Goal: Information Seeking & Learning: Learn about a topic

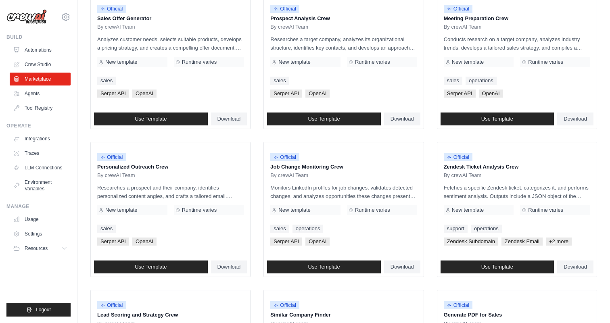
scroll to position [264, 0]
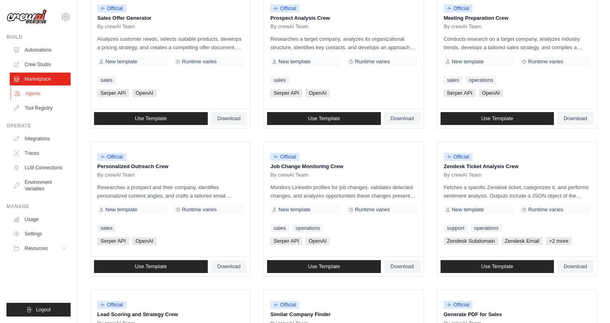
click at [39, 96] on link "Agents" at bounding box center [40, 93] width 61 height 13
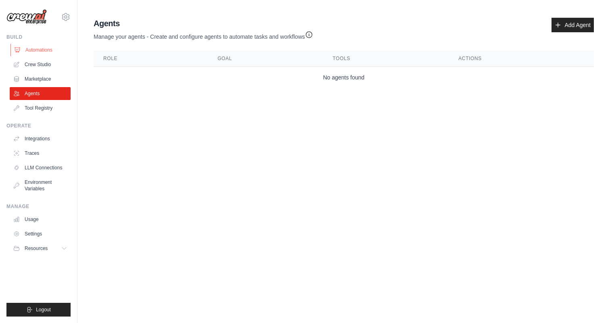
click at [38, 51] on link "Automations" at bounding box center [40, 50] width 61 height 13
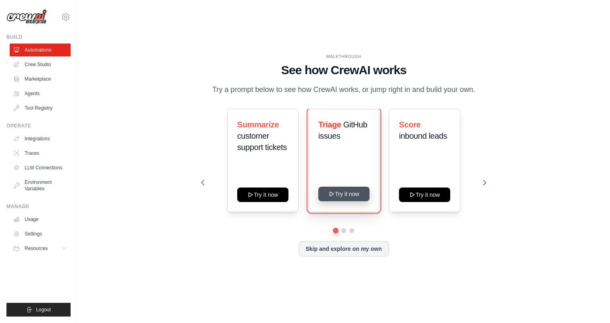
click at [330, 196] on icon at bounding box center [332, 194] width 4 height 4
click at [34, 76] on link "Marketplace" at bounding box center [40, 79] width 61 height 13
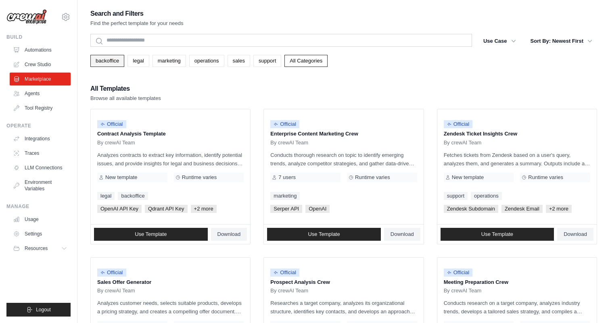
click at [112, 63] on link "backoffice" at bounding box center [107, 61] width 34 height 12
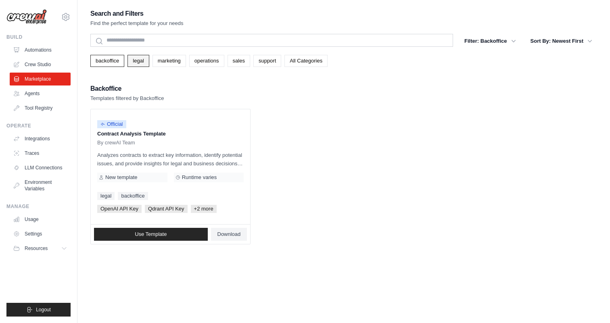
click at [137, 62] on link "legal" at bounding box center [137, 61] width 21 height 12
click at [166, 62] on link "marketing" at bounding box center [169, 61] width 33 height 12
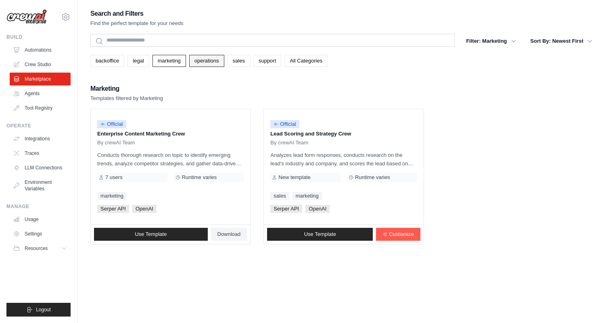
click at [201, 65] on link "operations" at bounding box center [206, 61] width 35 height 12
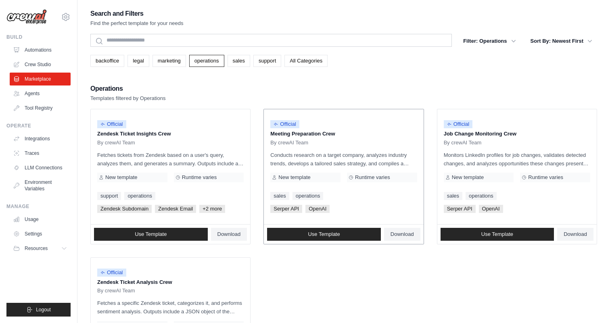
click at [307, 177] on span "New template" at bounding box center [294, 177] width 32 height 6
click at [333, 234] on span "Use Template" at bounding box center [324, 234] width 32 height 6
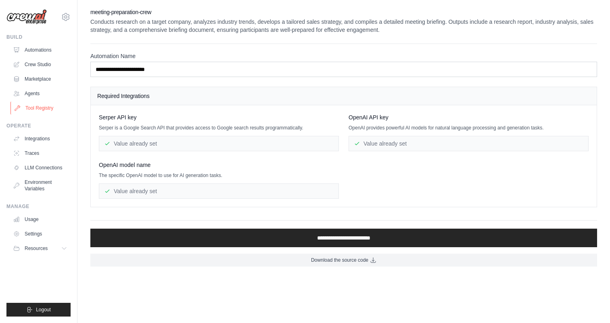
click at [45, 112] on link "Tool Registry" at bounding box center [40, 108] width 61 height 13
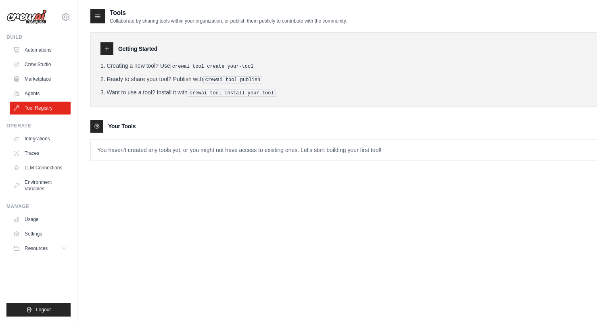
click at [96, 129] on div at bounding box center [96, 126] width 13 height 13
click at [113, 149] on p "You haven't created any tools yet, or you might not have access to existing one…" at bounding box center [344, 150] width 506 height 21
click at [108, 52] on icon at bounding box center [107, 49] width 6 height 6
click at [45, 141] on link "Integrations" at bounding box center [40, 138] width 61 height 13
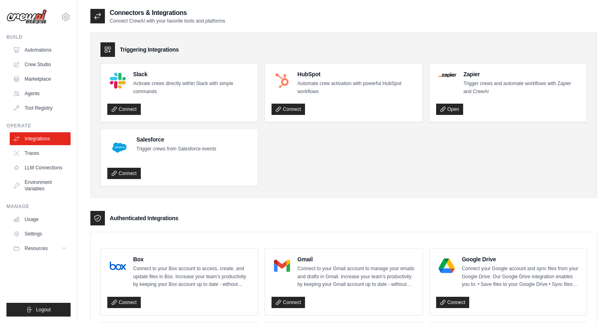
scroll to position [5, 0]
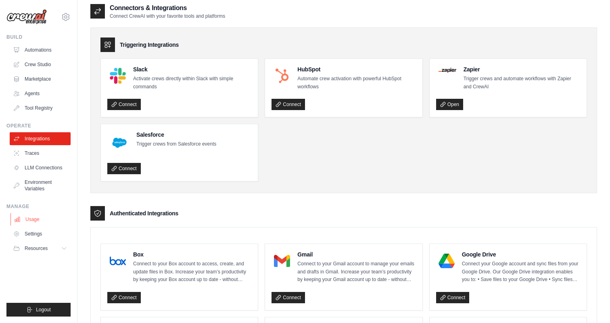
click at [38, 217] on link "Usage" at bounding box center [40, 219] width 61 height 13
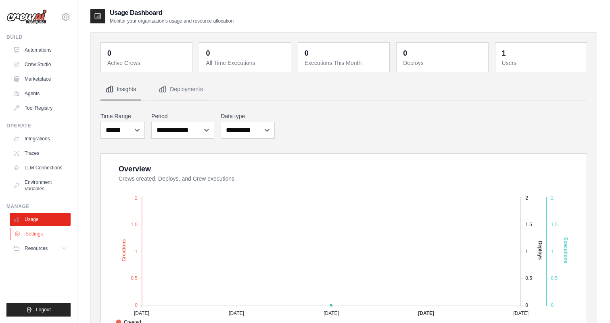
click at [38, 234] on link "Settings" at bounding box center [40, 234] width 61 height 13
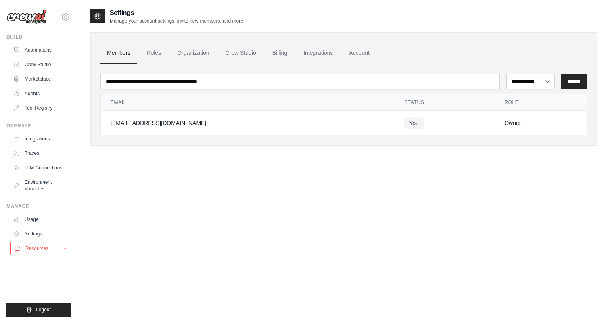
click at [55, 249] on button "Resources" at bounding box center [40, 248] width 61 height 13
click at [53, 261] on span "Documentation" at bounding box center [45, 262] width 33 height 6
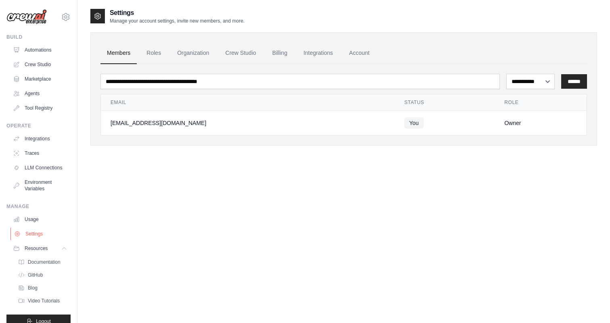
drag, startPoint x: 6, startPoint y: 36, endPoint x: 60, endPoint y: 235, distance: 206.4
click at [60, 235] on div "canonical.cs@gmail.com Settings Build Automations Crew Studio Marketplace" at bounding box center [38, 161] width 77 height 323
click at [223, 187] on div "**********" at bounding box center [343, 169] width 507 height 323
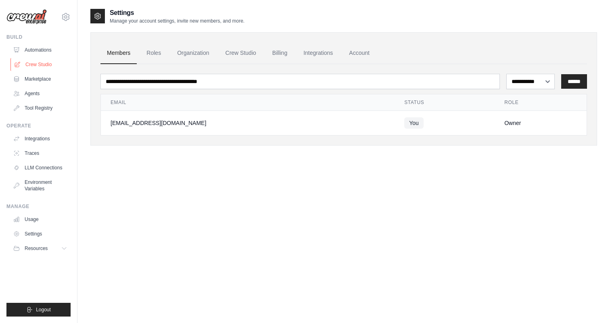
click at [32, 64] on link "Crew Studio" at bounding box center [40, 64] width 61 height 13
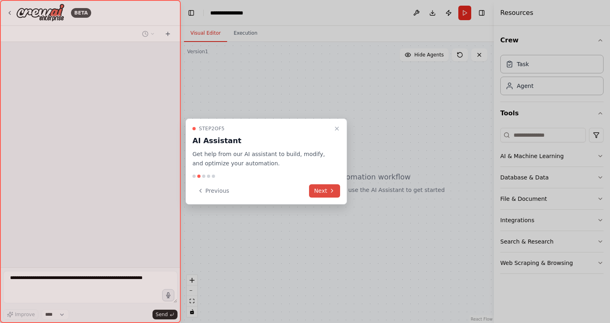
click at [330, 190] on icon at bounding box center [332, 191] width 6 height 6
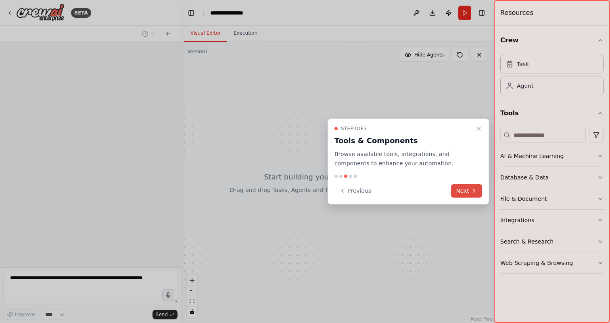
click at [467, 192] on button "Next" at bounding box center [466, 190] width 31 height 13
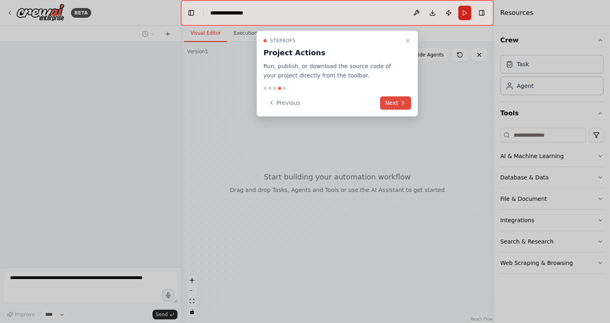
click at [398, 100] on button "Next" at bounding box center [395, 102] width 31 height 13
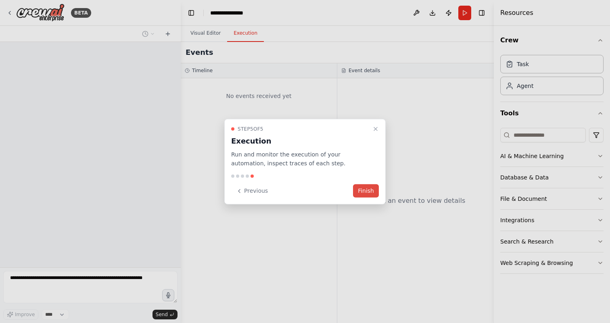
click at [365, 194] on button "Finish" at bounding box center [366, 190] width 26 height 13
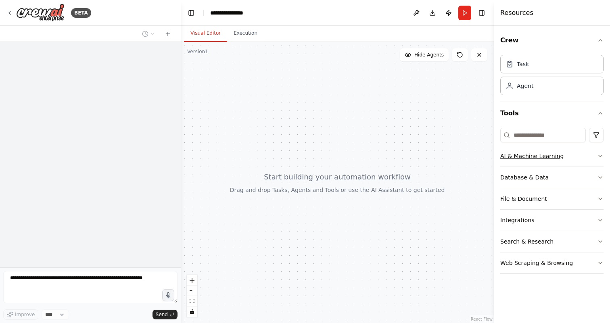
click at [595, 156] on button "AI & Machine Learning" at bounding box center [551, 156] width 103 height 21
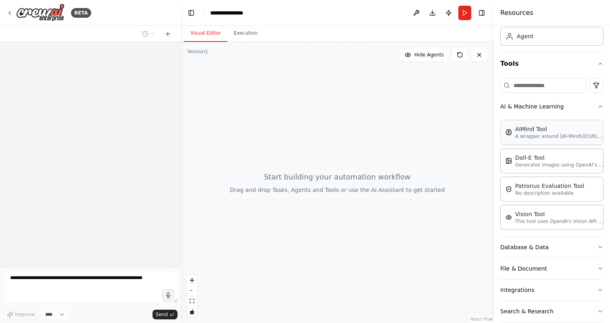
scroll to position [83, 0]
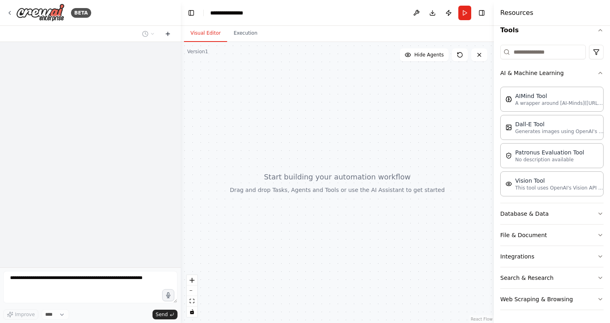
click at [166, 33] on icon at bounding box center [168, 34] width 6 height 6
click at [169, 34] on icon at bounding box center [168, 34] width 6 height 6
click at [416, 11] on button at bounding box center [416, 13] width 13 height 15
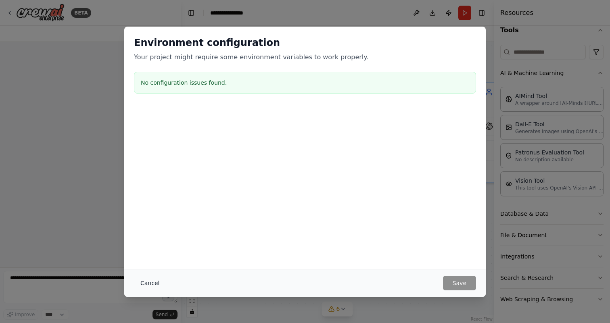
click at [148, 281] on button "Cancel" at bounding box center [150, 283] width 32 height 15
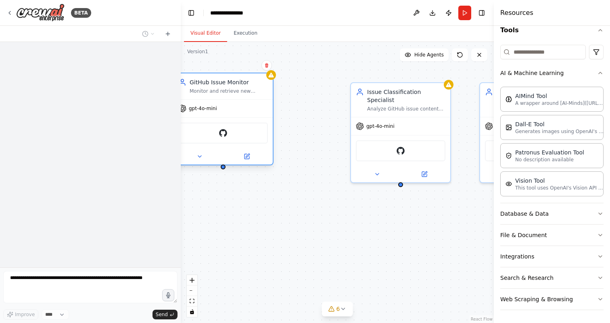
drag, startPoint x: 284, startPoint y: 99, endPoint x: 238, endPoint y: 89, distance: 47.2
click at [238, 89] on div "Monitor and retrieve new GitHub issues from the repository {repository_name}, i…" at bounding box center [229, 91] width 78 height 6
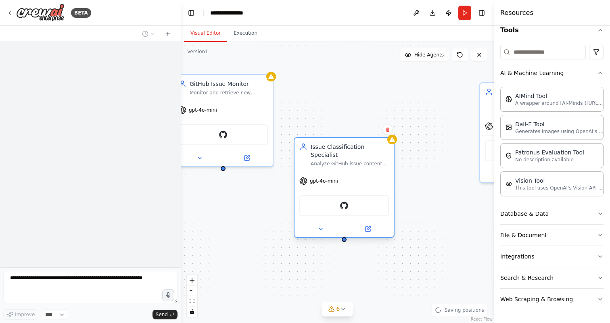
drag, startPoint x: 383, startPoint y: 100, endPoint x: 328, endPoint y: 155, distance: 77.0
click at [328, 155] on div "Issue Classification Specialist" at bounding box center [350, 151] width 78 height 16
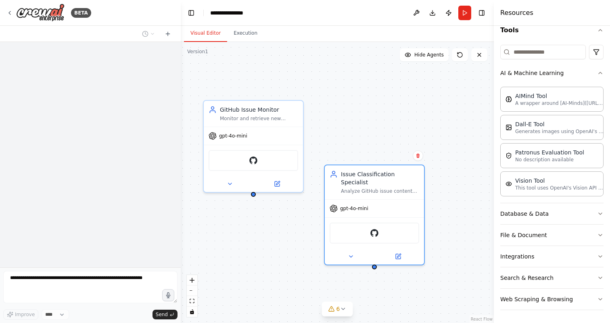
drag, startPoint x: 224, startPoint y: 171, endPoint x: 258, endPoint y: 188, distance: 38.4
click at [258, 187] on div "GitHub Issue Monitor Monitor and retrieve new GitHub issues from the repository…" at bounding box center [337, 182] width 313 height 281
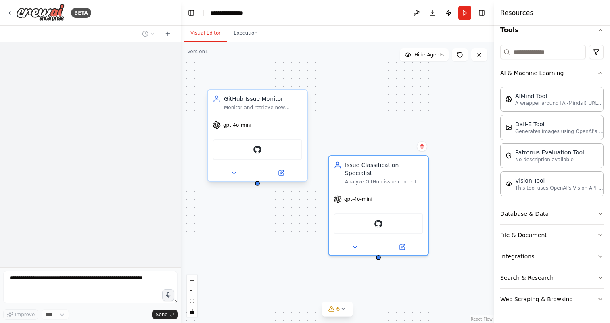
click at [257, 186] on div "GitHub Issue Monitor Monitor and retrieve new GitHub issues from the repository…" at bounding box center [337, 182] width 313 height 281
drag, startPoint x: 259, startPoint y: 184, endPoint x: 379, endPoint y: 159, distance: 123.4
click at [380, 159] on div "GitHub Issue Monitor Monitor and retrieve new GitHub issues from the repository…" at bounding box center [371, 199] width 313 height 281
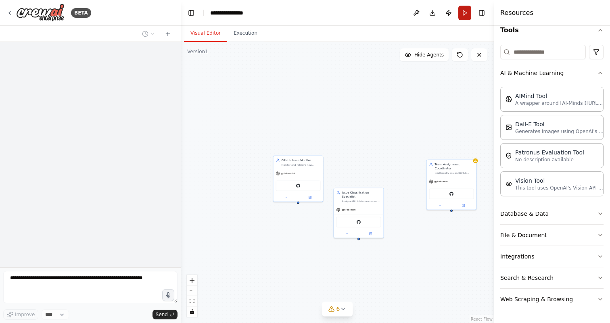
click at [469, 14] on button "Run" at bounding box center [464, 13] width 13 height 15
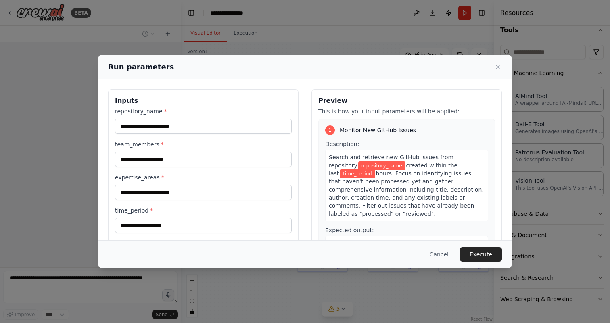
scroll to position [50, 0]
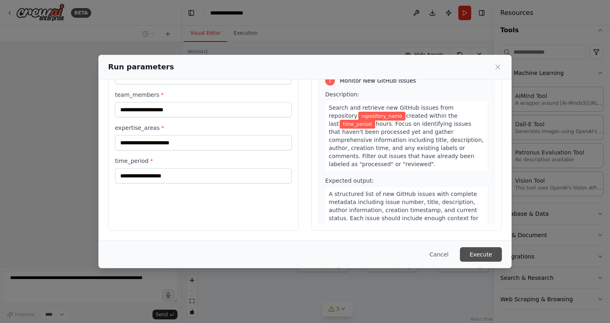
click at [494, 254] on button "Execute" at bounding box center [481, 254] width 42 height 15
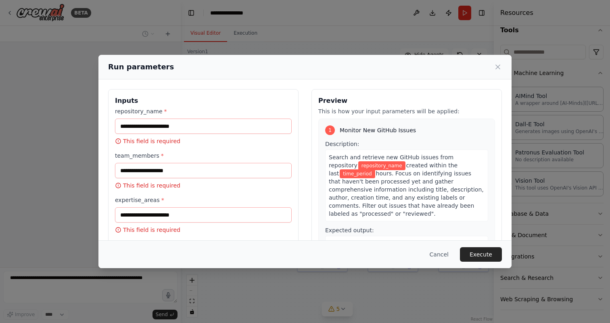
scroll to position [54, 0]
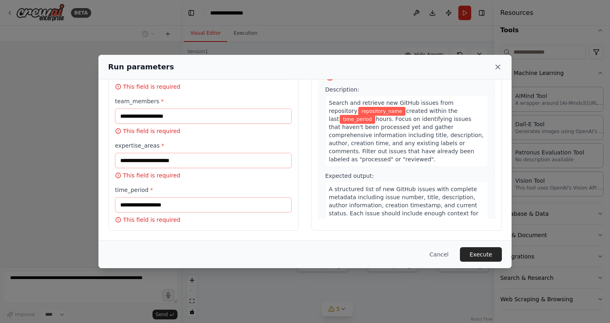
click at [499, 68] on icon at bounding box center [498, 67] width 4 height 4
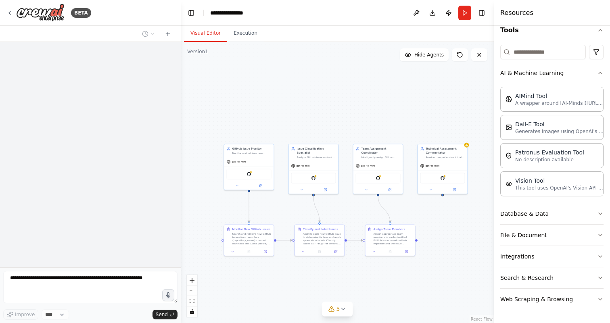
drag, startPoint x: 417, startPoint y: 98, endPoint x: 338, endPoint y: 80, distance: 80.3
click at [338, 80] on div ".deletable-edge-delete-btn { width: 20px; height: 20px; border: 0px solid #ffff…" at bounding box center [337, 182] width 313 height 281
click at [596, 214] on button "Database & Data" at bounding box center [551, 213] width 103 height 21
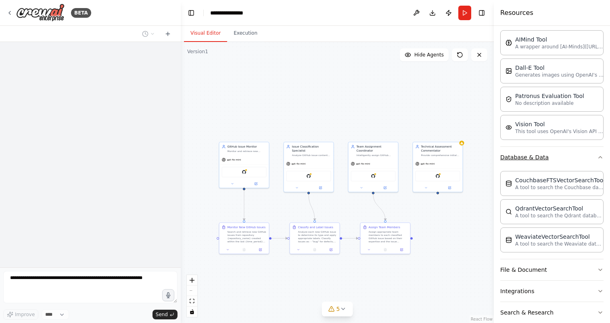
scroll to position [174, 0]
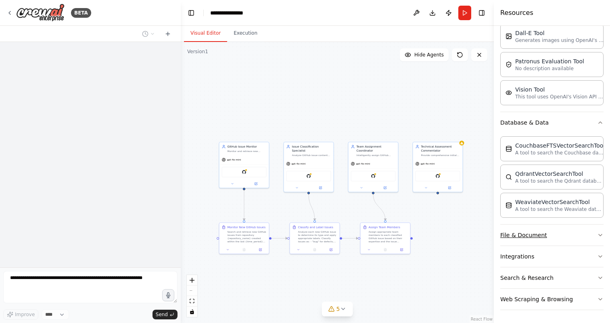
click at [593, 237] on button "File & Document" at bounding box center [551, 235] width 103 height 21
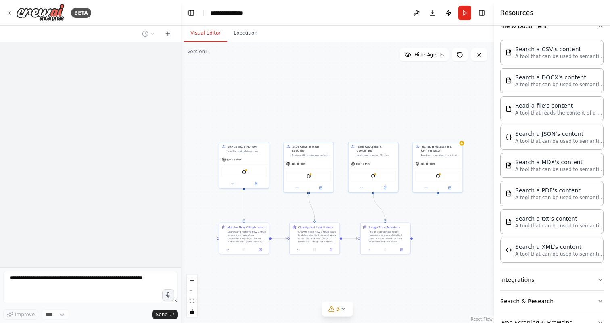
scroll to position [407, 0]
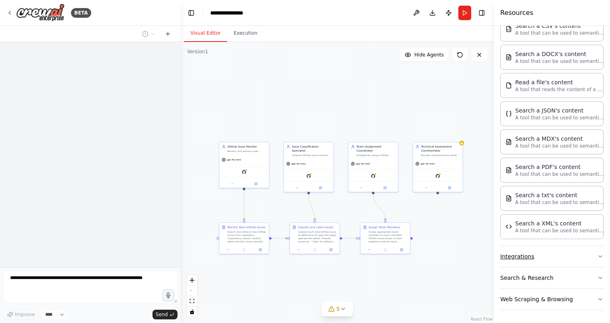
click at [594, 261] on button "Integrations" at bounding box center [551, 256] width 103 height 21
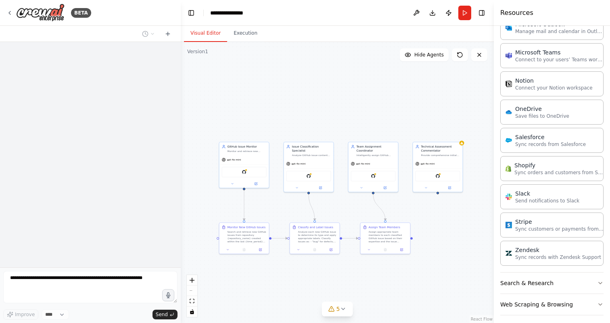
scroll to position [1006, 0]
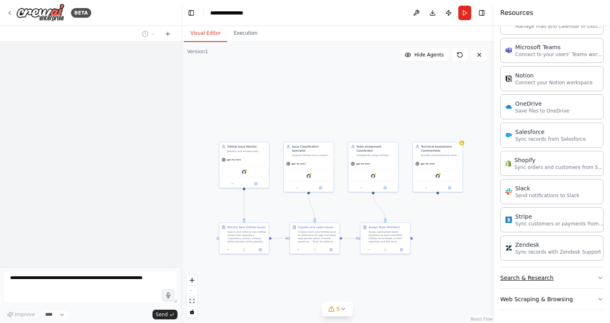
click at [592, 276] on button "Search & Research" at bounding box center [551, 277] width 103 height 21
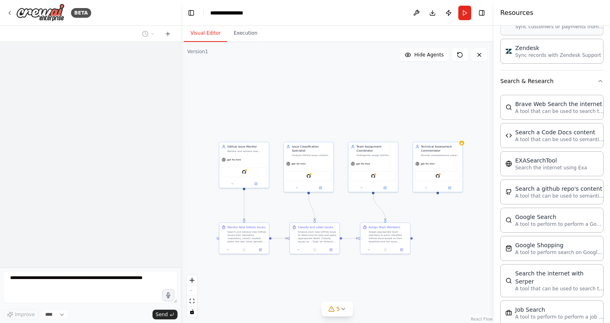
scroll to position [1204, 0]
click at [11, 15] on icon at bounding box center [9, 13] width 6 height 6
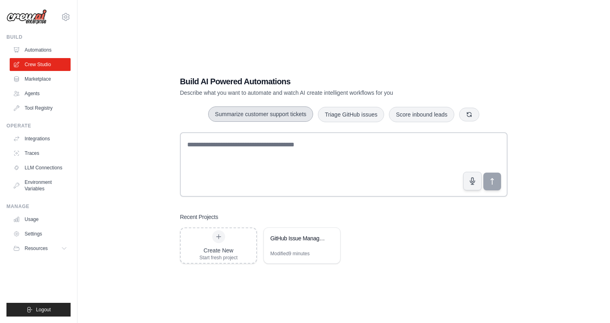
click at [264, 115] on button "Summarize customer support tickets" at bounding box center [260, 114] width 105 height 15
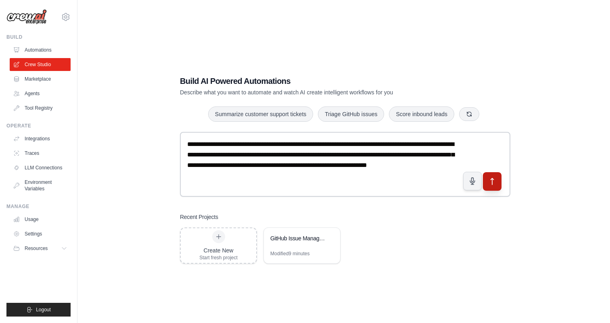
click at [491, 179] on icon "submit" at bounding box center [492, 182] width 8 height 8
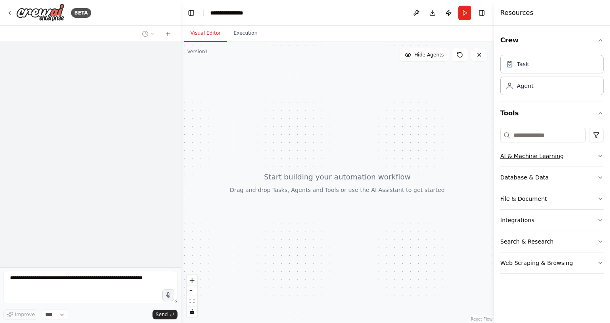
click at [597, 156] on icon "button" at bounding box center [600, 156] width 6 height 6
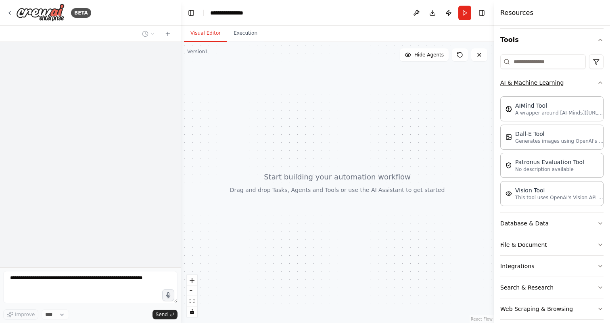
scroll to position [83, 0]
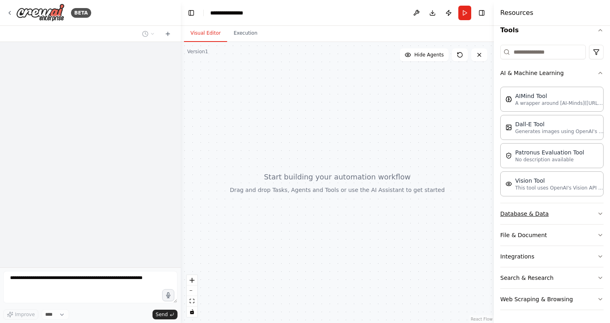
click at [596, 212] on button "Database & Data" at bounding box center [551, 213] width 103 height 21
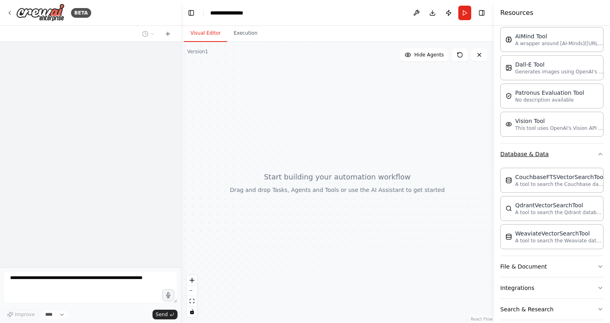
scroll to position [155, 0]
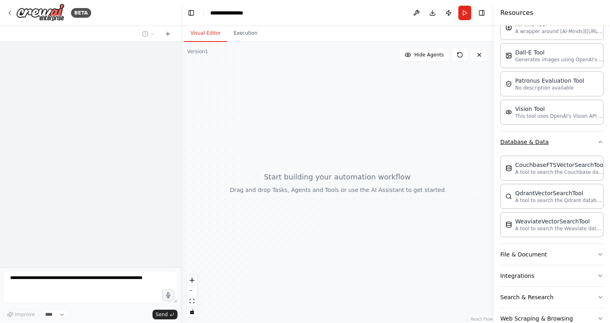
click at [600, 144] on icon "button" at bounding box center [600, 142] width 6 height 6
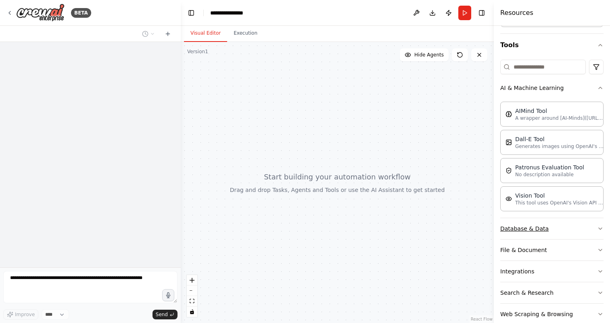
scroll to position [62, 0]
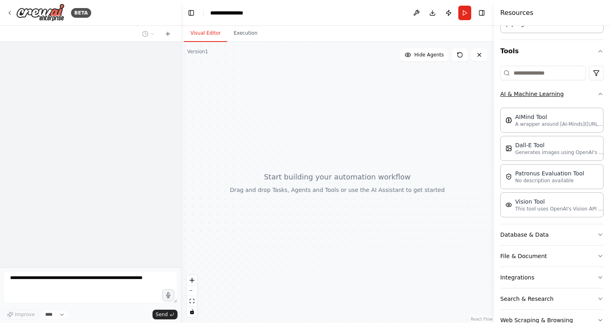
click at [598, 94] on icon "button" at bounding box center [600, 94] width 6 height 6
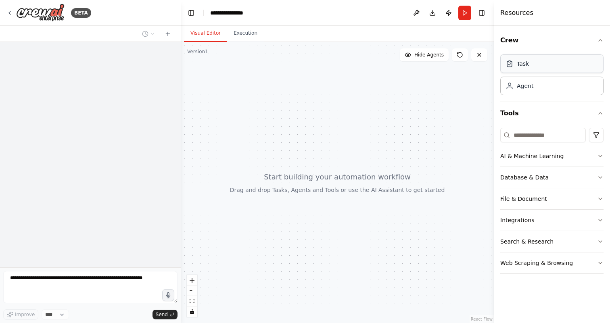
click at [564, 72] on div "Task" at bounding box center [551, 63] width 103 height 19
click at [556, 90] on div "Agent" at bounding box center [551, 85] width 103 height 19
click at [10, 12] on icon at bounding box center [10, 12] width 2 height 3
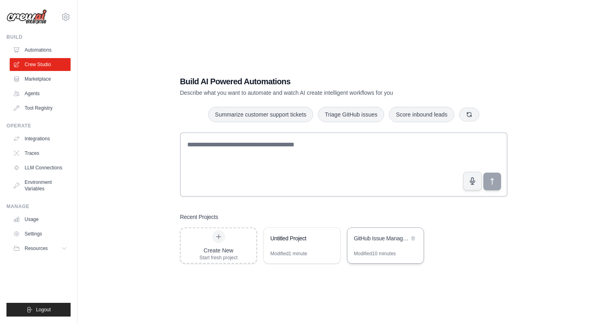
click at [384, 239] on div "GitHub Issue Management Automation" at bounding box center [381, 238] width 55 height 8
click at [45, 51] on link "Automations" at bounding box center [40, 50] width 61 height 13
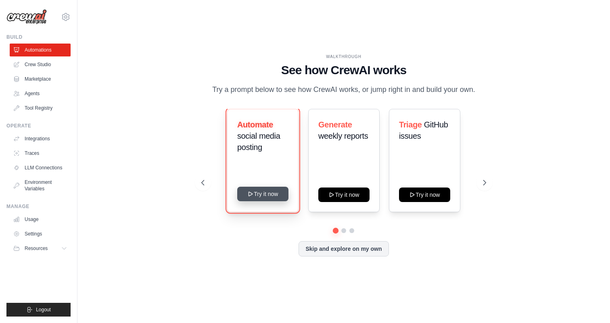
click at [267, 194] on button "Try it now" at bounding box center [262, 194] width 51 height 15
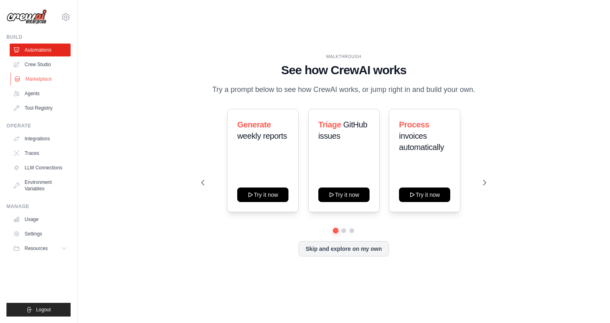
click at [35, 79] on link "Marketplace" at bounding box center [40, 79] width 61 height 13
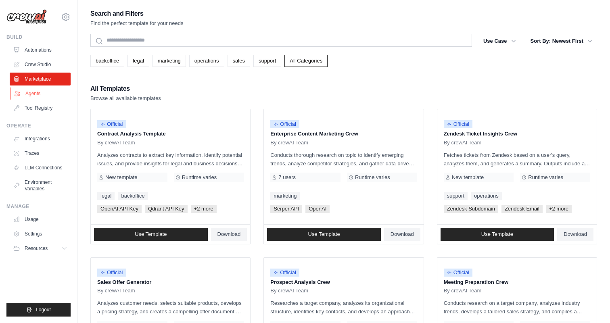
click at [35, 92] on link "Agents" at bounding box center [40, 93] width 61 height 13
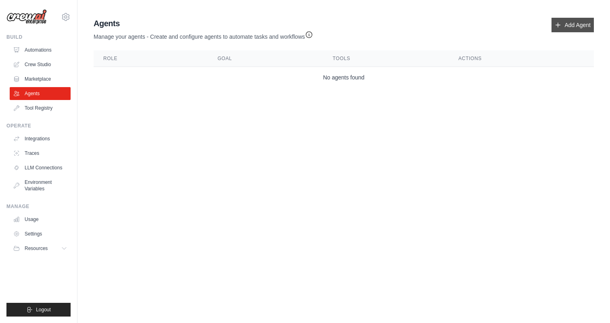
click at [578, 26] on link "Add Agent" at bounding box center [573, 25] width 42 height 15
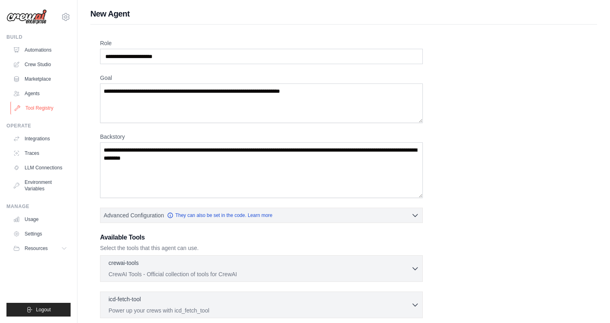
click at [36, 107] on link "Tool Registry" at bounding box center [40, 108] width 61 height 13
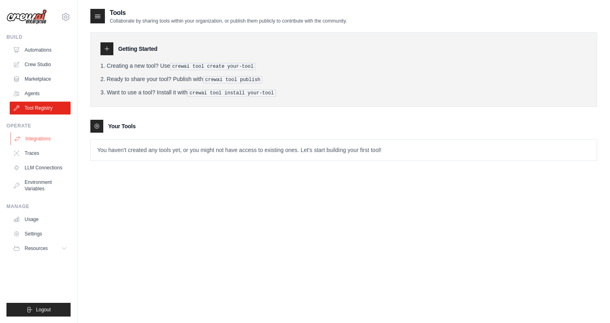
click at [39, 140] on link "Integrations" at bounding box center [40, 138] width 61 height 13
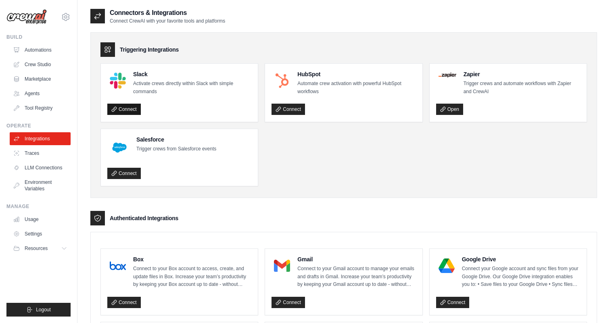
click at [131, 110] on link "Connect" at bounding box center [123, 109] width 33 height 11
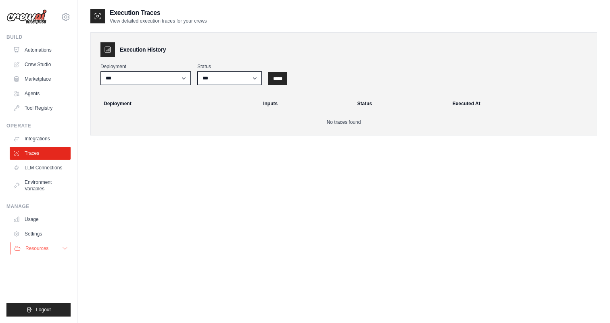
click at [46, 246] on span "Resources" at bounding box center [36, 248] width 23 height 6
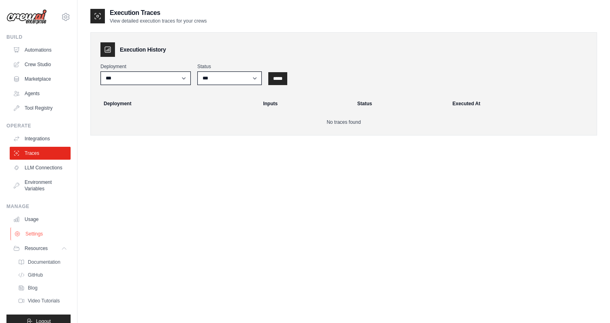
scroll to position [12, 0]
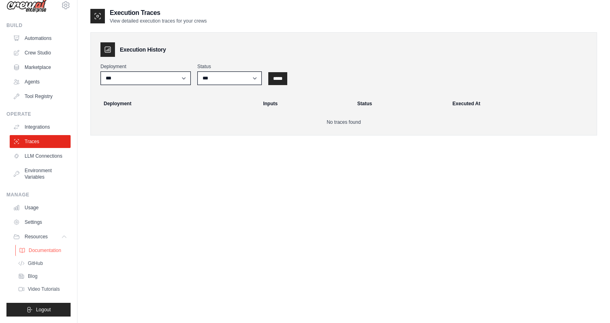
click at [40, 252] on span "Documentation" at bounding box center [45, 250] width 33 height 6
